Goal: Task Accomplishment & Management: Manage account settings

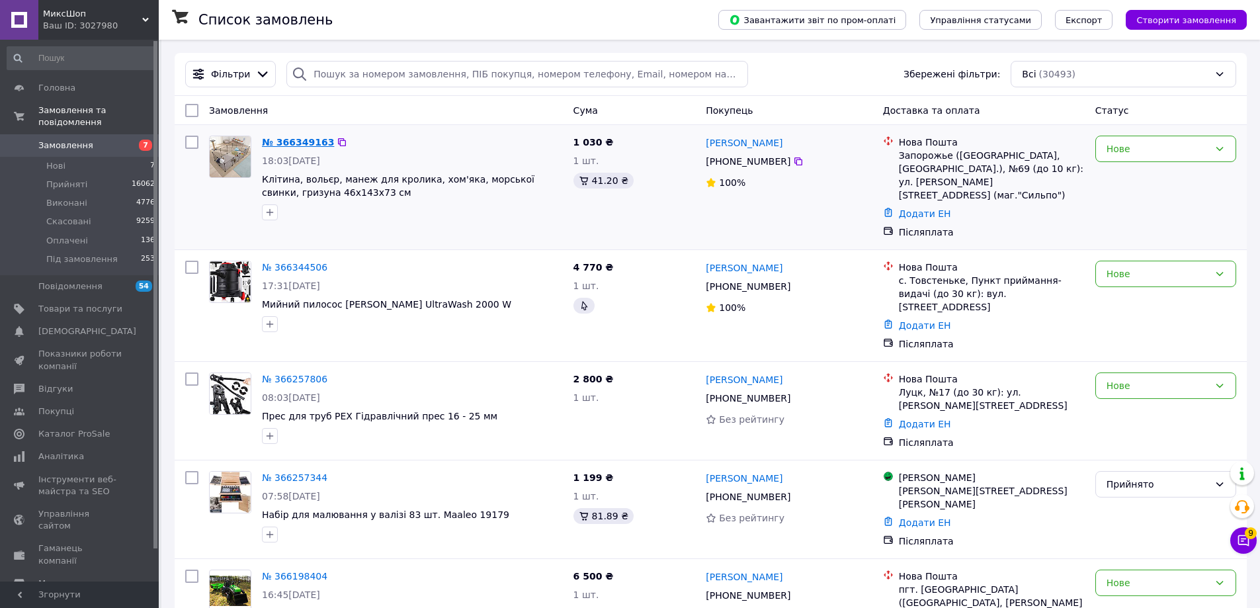
click at [284, 143] on link "№ 366349163" at bounding box center [298, 142] width 72 height 11
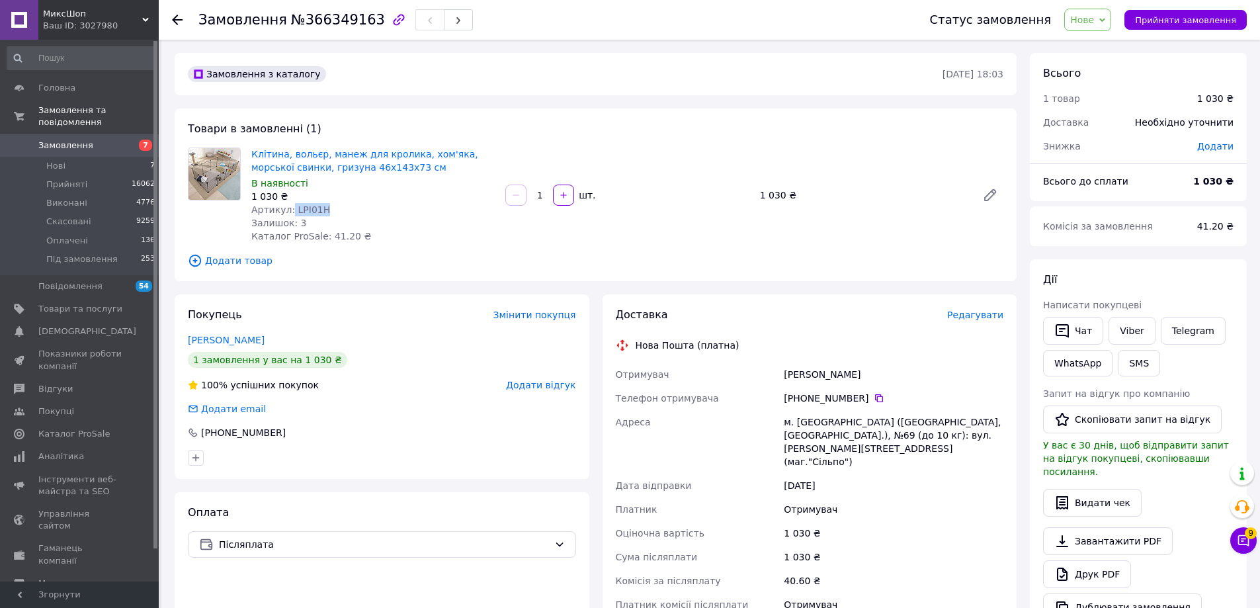
drag, startPoint x: 362, startPoint y: 209, endPoint x: 290, endPoint y: 212, distance: 72.2
click at [290, 212] on div "Артикул: LPI01H" at bounding box center [372, 209] width 243 height 13
copy span "LPI01H"
